Goal: Communication & Community: Participate in discussion

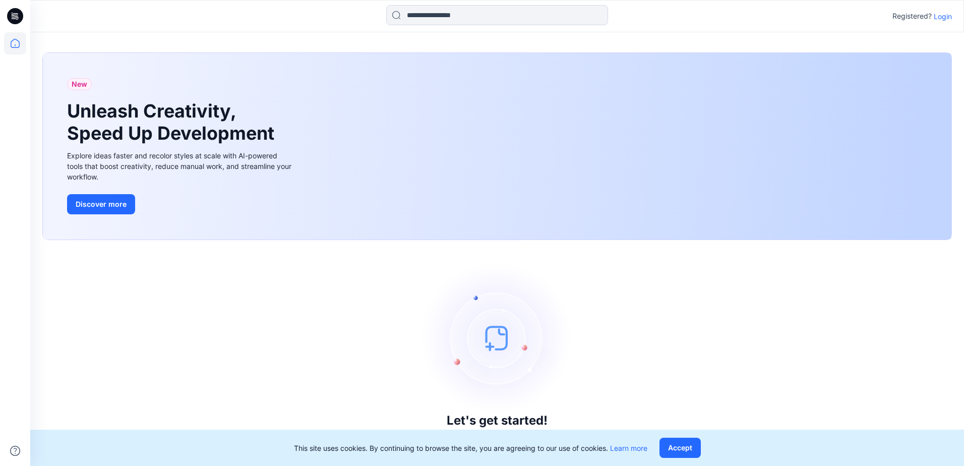
click at [938, 17] on p "Login" at bounding box center [943, 16] width 18 height 11
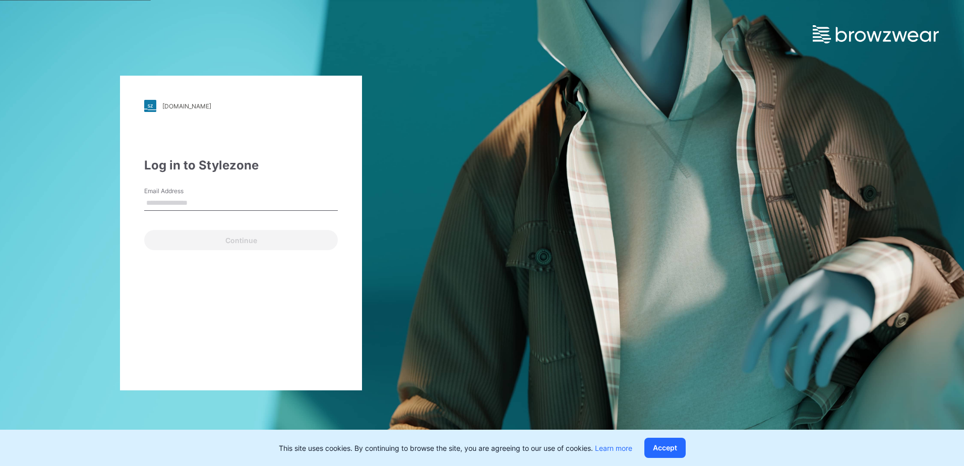
click at [227, 201] on input "Email Address" at bounding box center [241, 203] width 194 height 15
type input "**********"
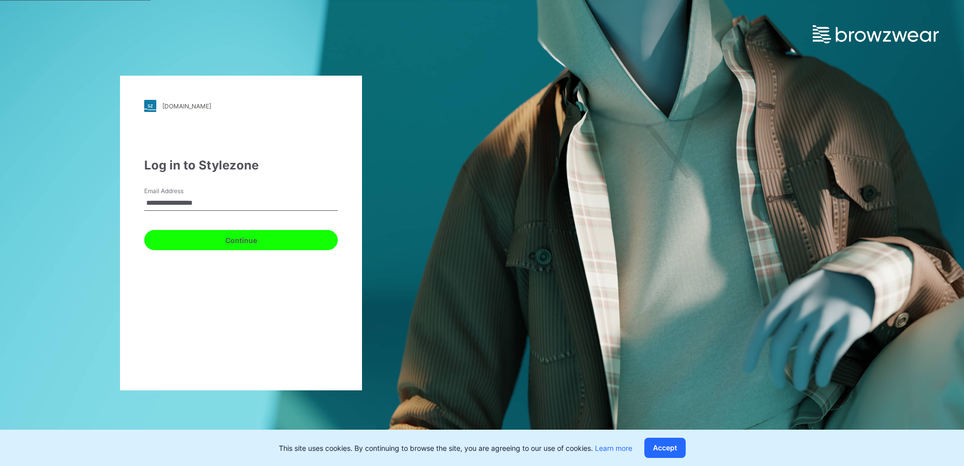
click at [212, 244] on button "Continue" at bounding box center [241, 240] width 194 height 20
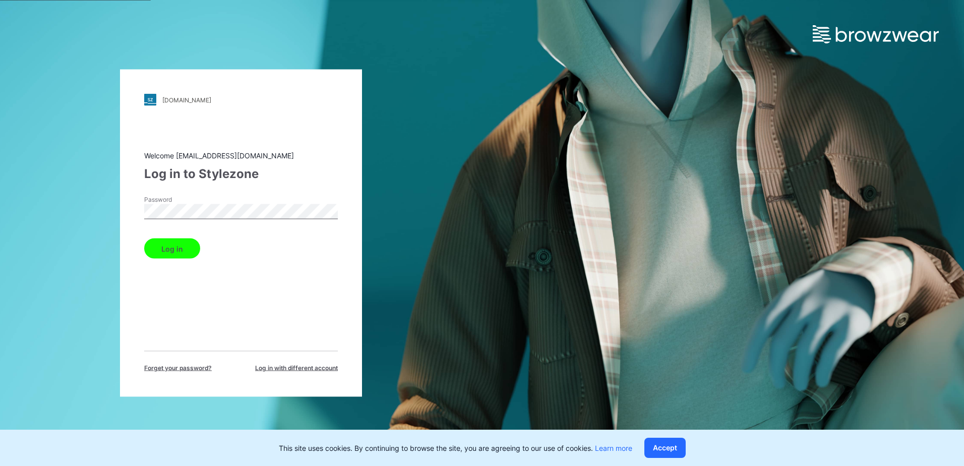
click at [185, 246] on button "Log in" at bounding box center [172, 249] width 56 height 20
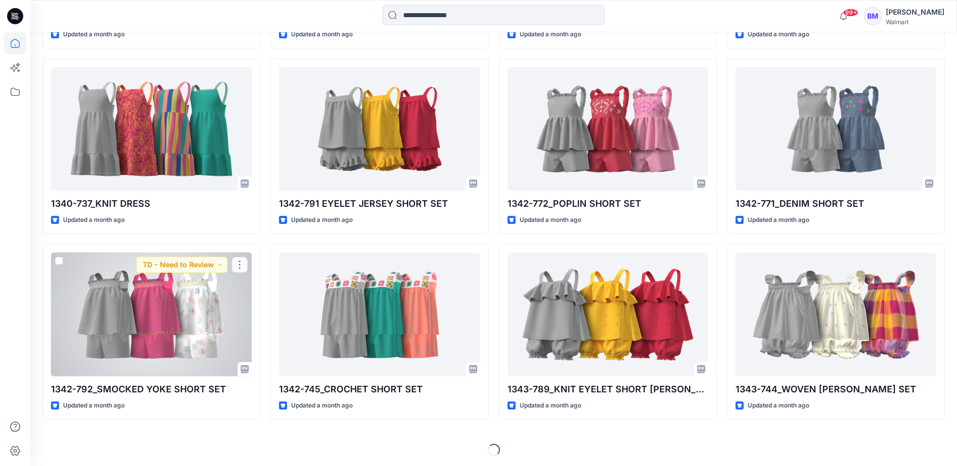
scroll to position [1034, 0]
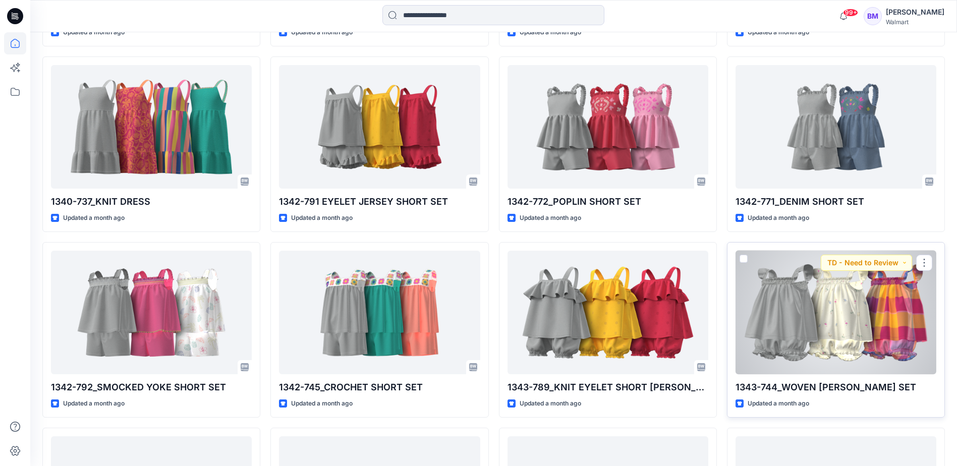
click at [830, 347] on div at bounding box center [835, 313] width 201 height 124
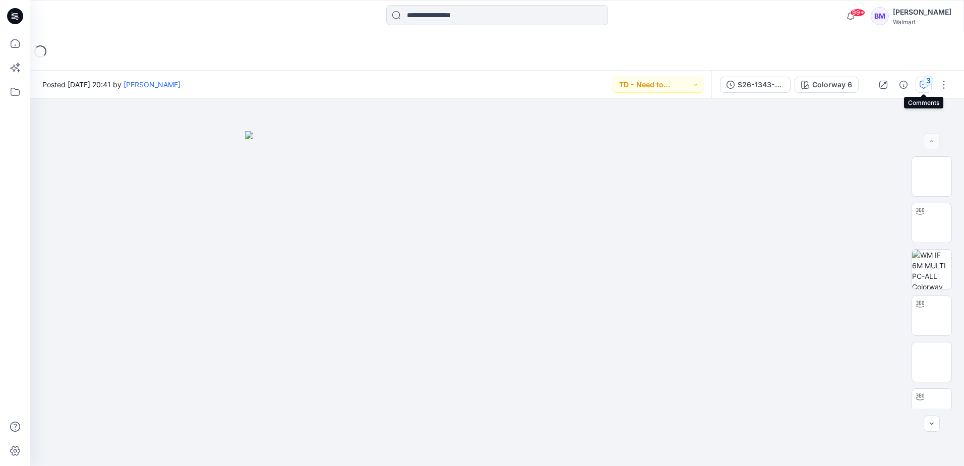
click at [927, 85] on div "3" at bounding box center [928, 81] width 10 height 10
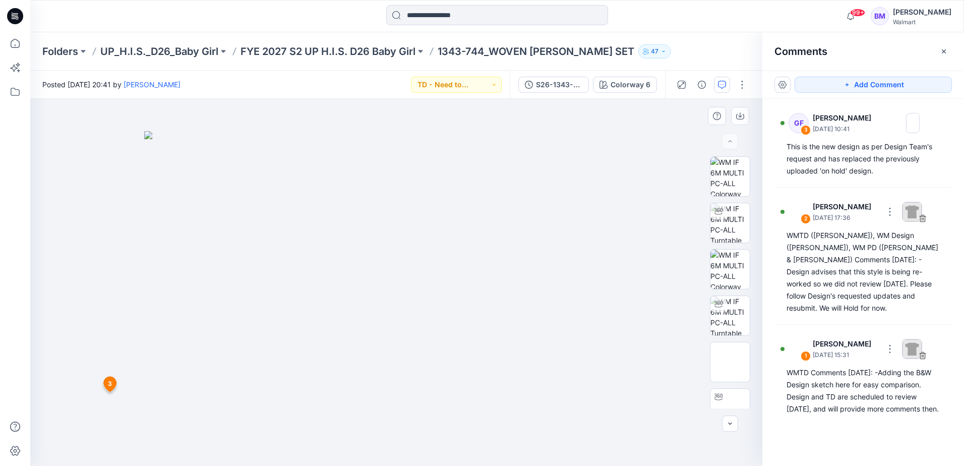
click at [540, 265] on img at bounding box center [396, 298] width 504 height 335
click at [730, 225] on img at bounding box center [730, 222] width 39 height 39
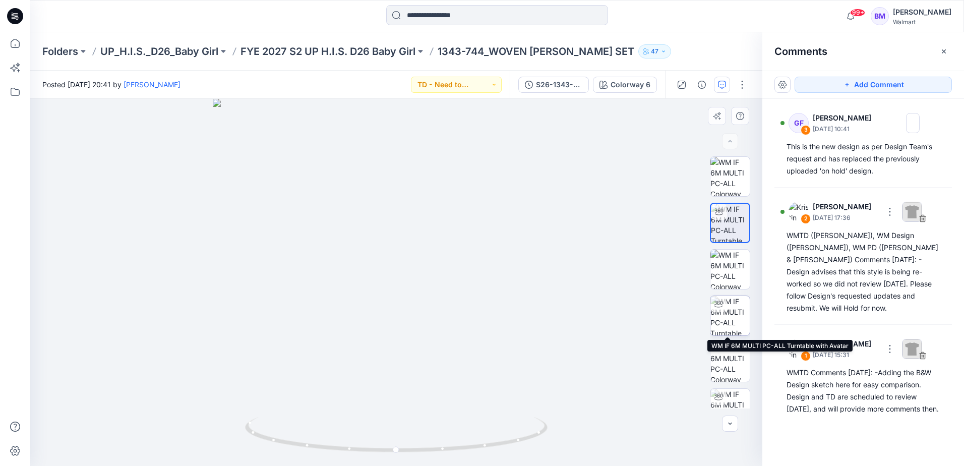
click at [720, 317] on img at bounding box center [730, 315] width 39 height 39
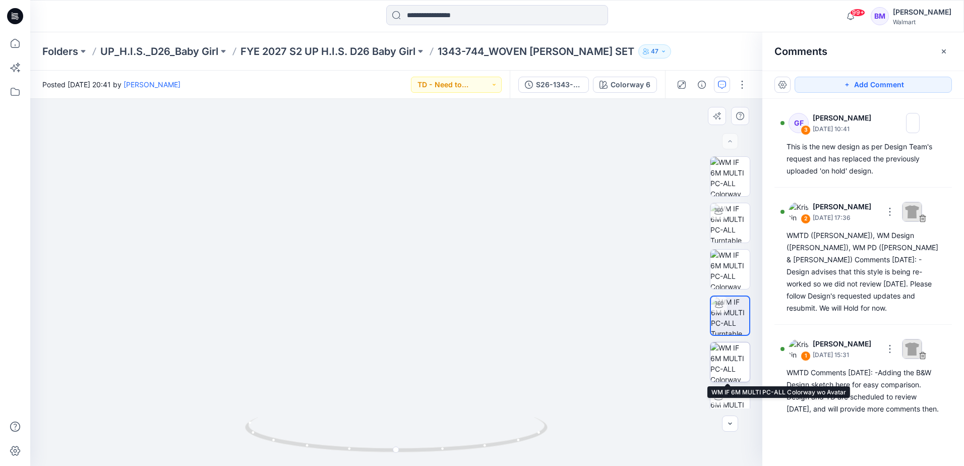
click at [720, 356] on img at bounding box center [730, 361] width 39 height 39
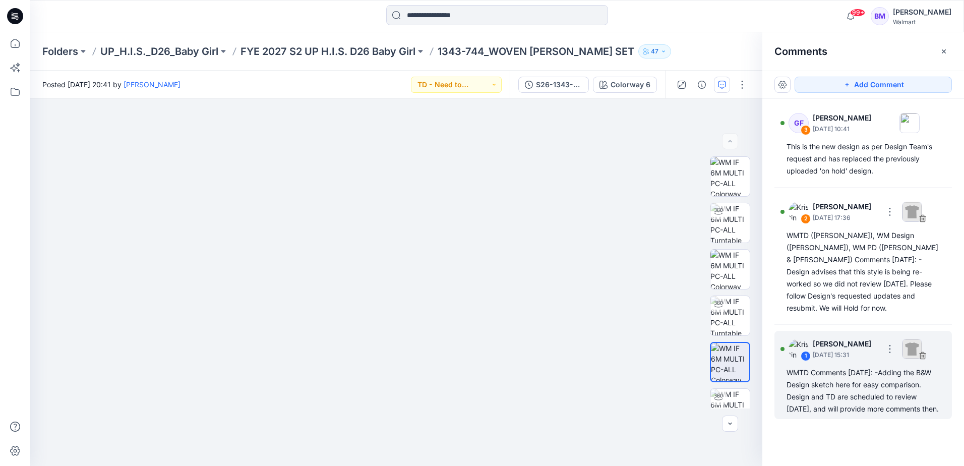
click at [801, 351] on div "1" at bounding box center [806, 356] width 10 height 10
click at [779, 336] on div "1 [PERSON_NAME] [DATE] 15:31 WMTD Comments [DATE]: -Adding the B&W Design sketc…" at bounding box center [864, 375] width 178 height 88
click at [783, 347] on div at bounding box center [783, 349] width 4 height 4
click at [805, 351] on div "1" at bounding box center [806, 356] width 10 height 10
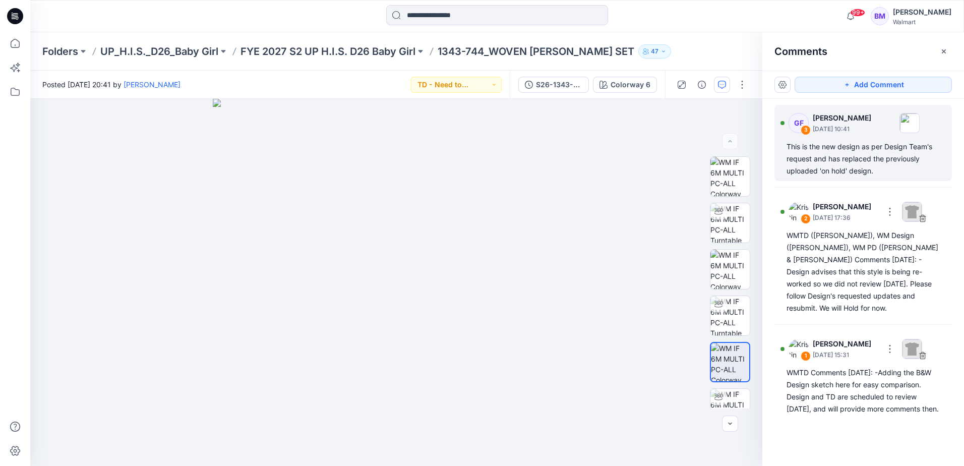
drag, startPoint x: 941, startPoint y: 53, endPoint x: 890, endPoint y: 161, distance: 119.8
click at [892, 160] on div "Comments Add Comment GF 3 [PERSON_NAME] [DATE] 10:41 This is the new design as …" at bounding box center [863, 249] width 202 height 434
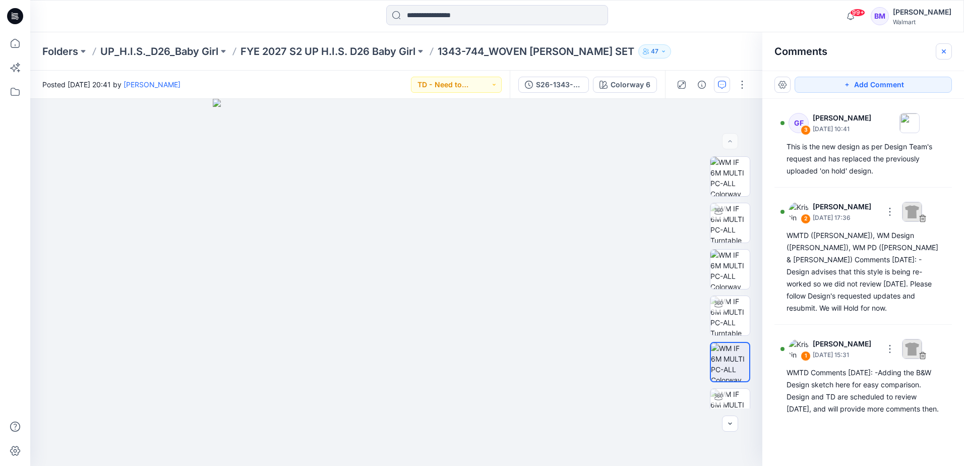
click at [948, 54] on icon "button" at bounding box center [944, 51] width 8 height 8
